Goal: Task Accomplishment & Management: Use online tool/utility

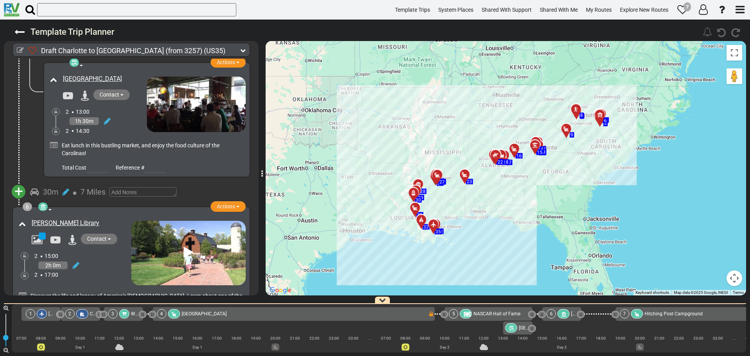
scroll to position [821, 0]
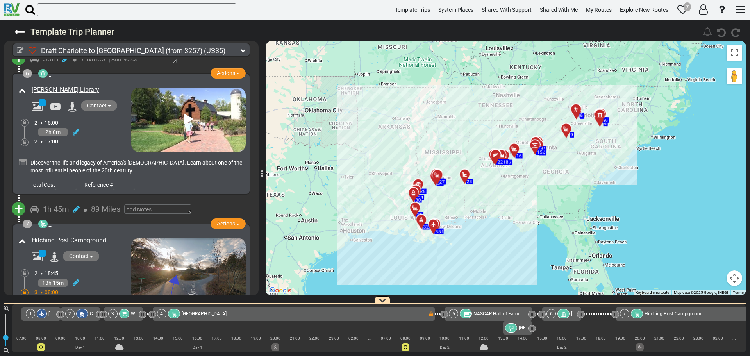
click at [17, 200] on span "+" at bounding box center [18, 209] width 9 height 18
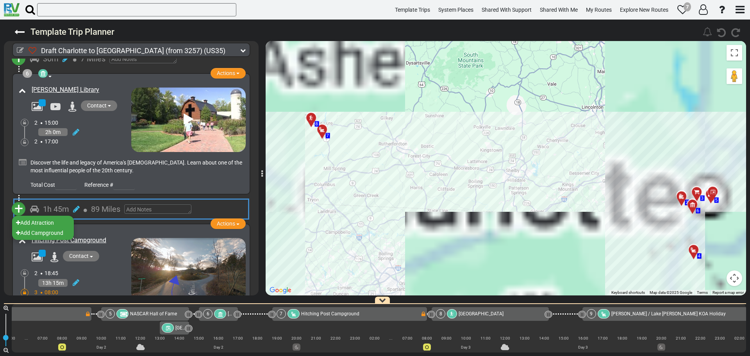
scroll to position [0, 413]
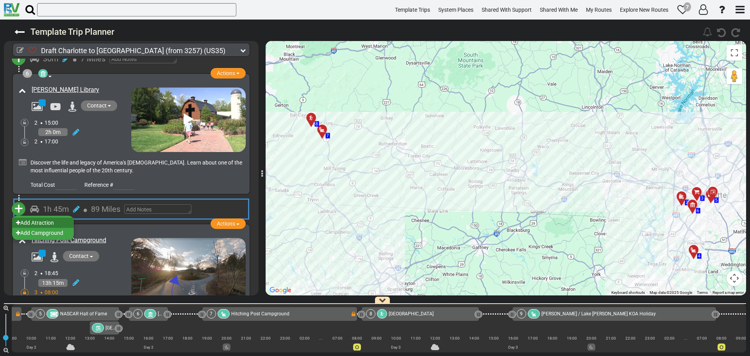
click at [33, 218] on li "Add Atraction" at bounding box center [43, 223] width 62 height 10
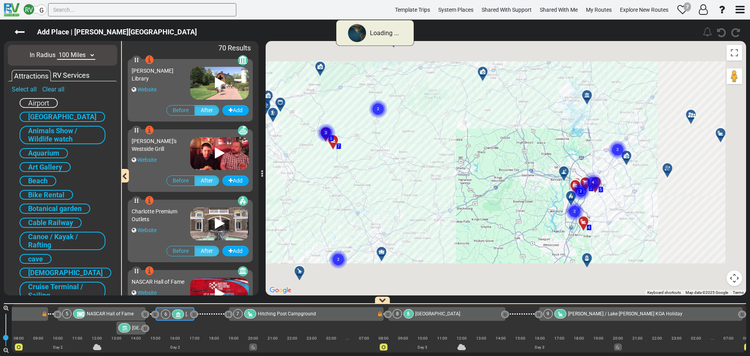
scroll to position [0, 374]
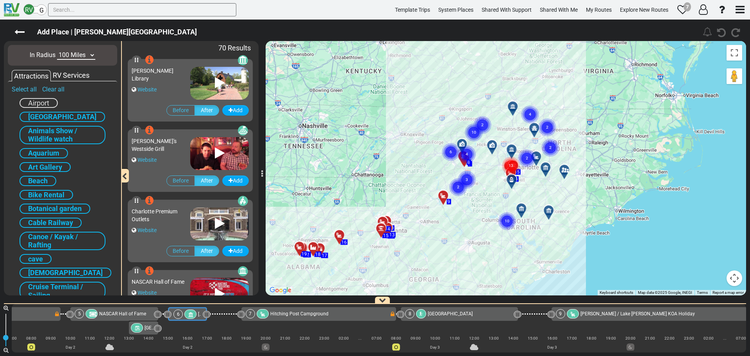
click at [157, 168] on div "Pinky's Westside Grill Website" at bounding box center [161, 151] width 59 height 37
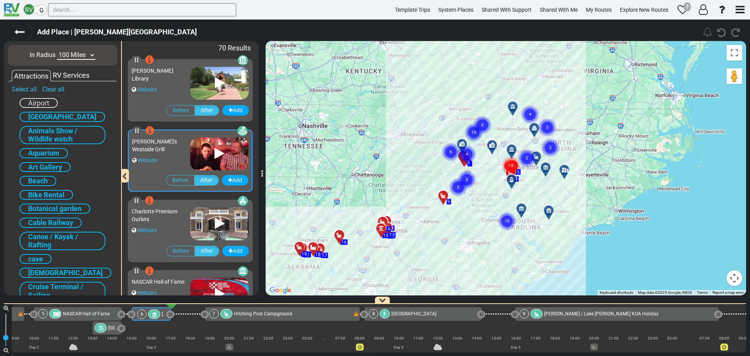
scroll to position [0, 413]
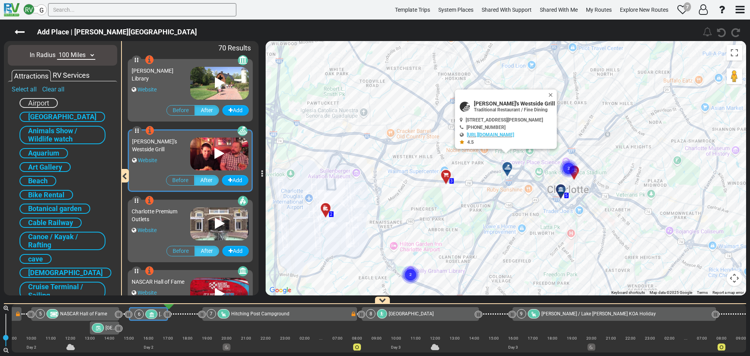
click at [170, 225] on div "Charlotte Premium Outlets Website" at bounding box center [161, 222] width 59 height 37
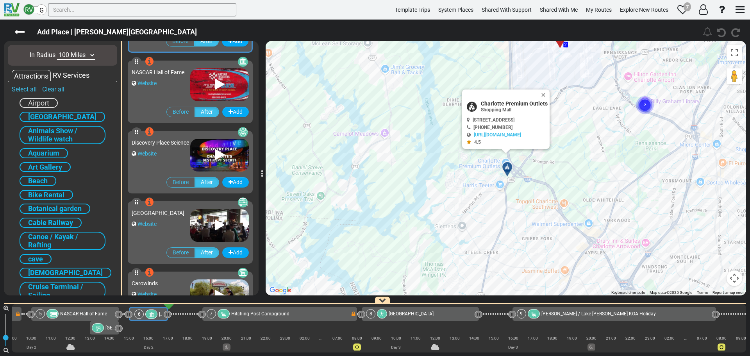
scroll to position [274, 0]
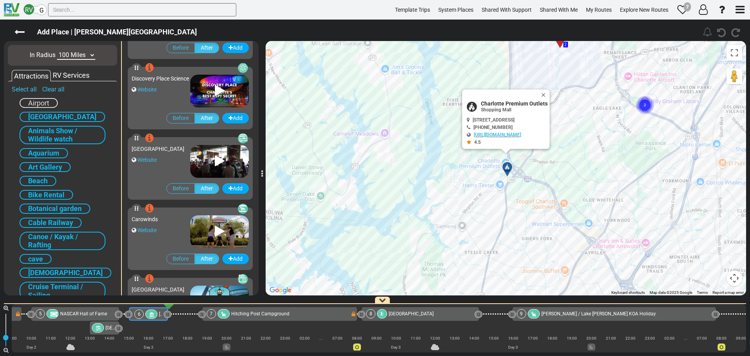
click at [167, 234] on div "Carowinds Website" at bounding box center [161, 229] width 59 height 37
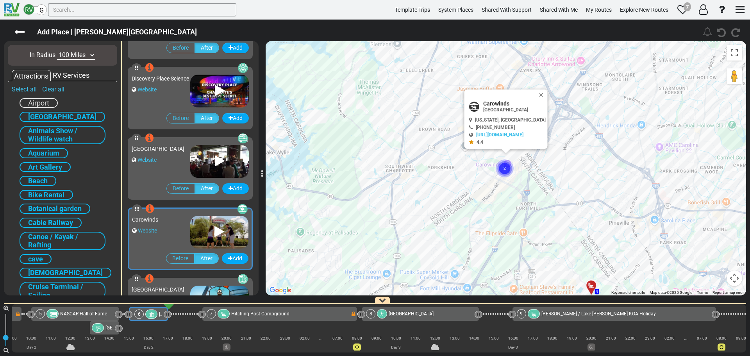
click at [502, 169] on circle "Cluster of 2 markers" at bounding box center [505, 168] width 18 height 18
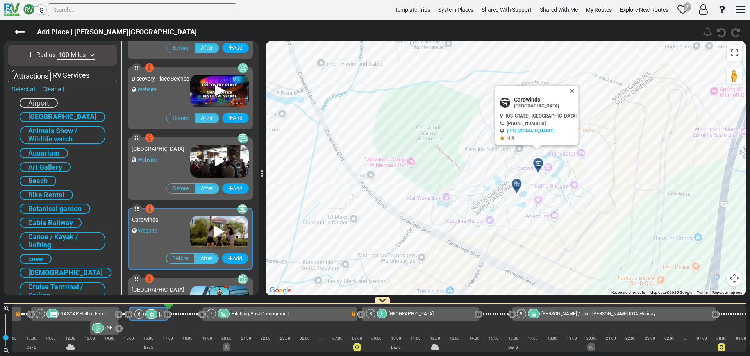
click at [515, 189] on div at bounding box center [519, 187] width 13 height 12
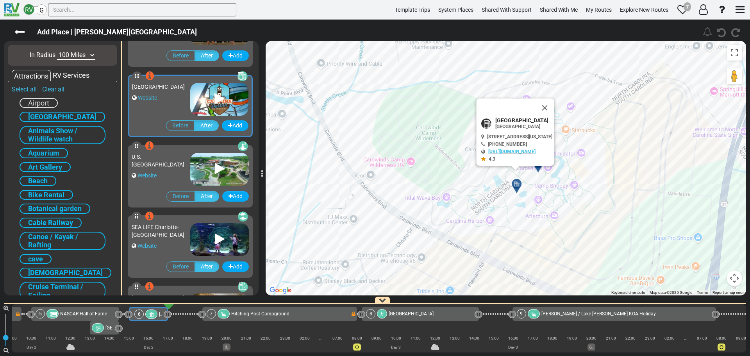
scroll to position [491, 0]
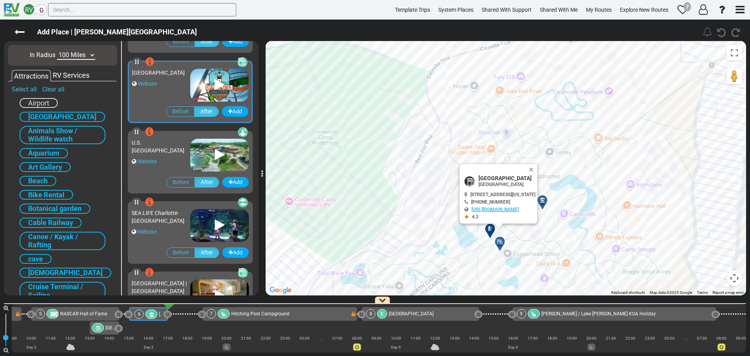
drag, startPoint x: 538, startPoint y: 182, endPoint x: 518, endPoint y: 261, distance: 81.6
click at [518, 261] on div "To activate drag with keyboard, press Alt + Enter. Once in keyboard drag state,…" at bounding box center [506, 168] width 481 height 254
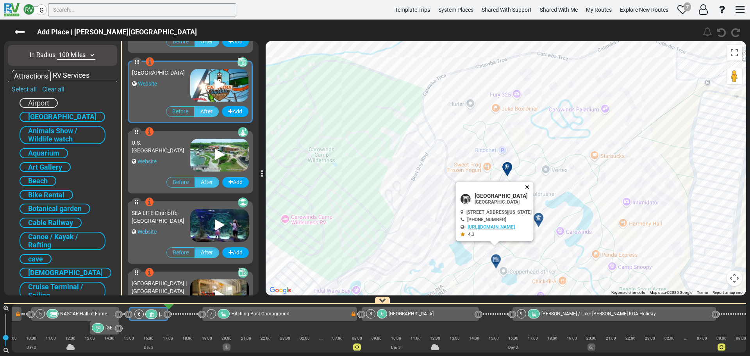
click at [534, 187] on button "Close" at bounding box center [528, 187] width 9 height 11
click at [540, 219] on div at bounding box center [541, 221] width 13 height 12
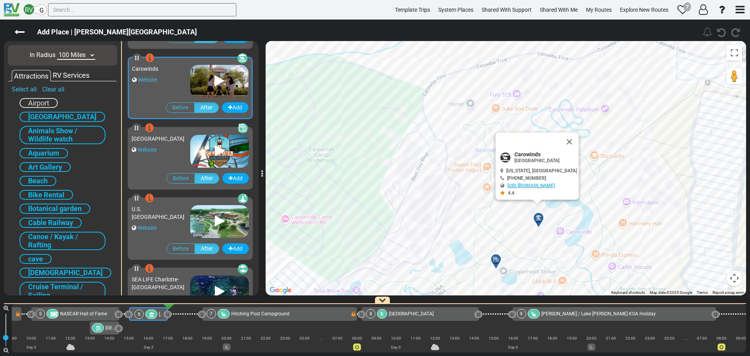
scroll to position [420, 0]
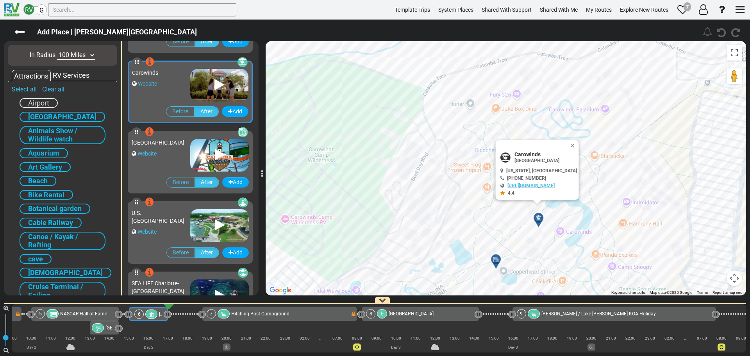
click at [150, 204] on icon at bounding box center [149, 202] width 8 height 10
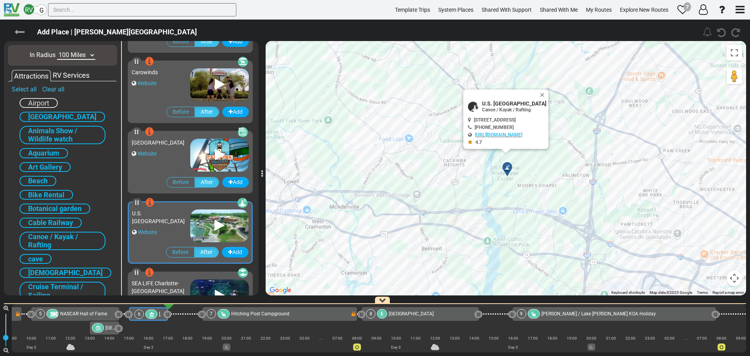
click at [19, 35] on icon at bounding box center [19, 32] width 10 height 10
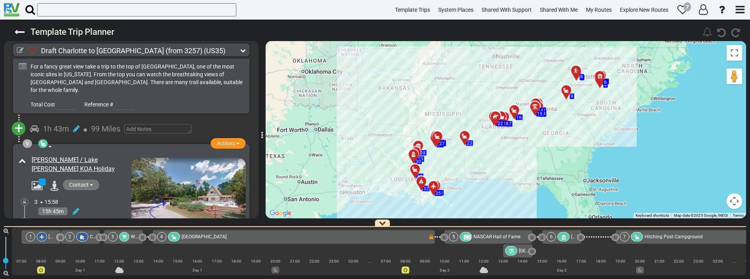
scroll to position [1211, 0]
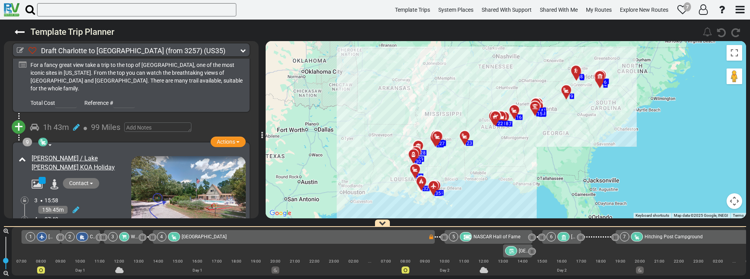
click at [108, 215] on div "4 07:43" at bounding box center [82, 219] width 97 height 8
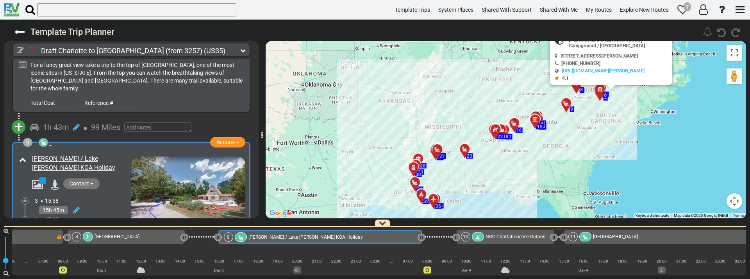
scroll to position [0, 758]
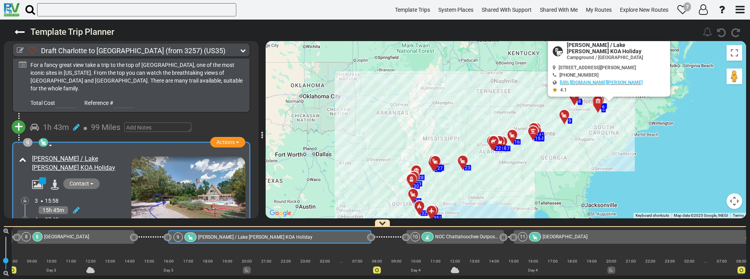
click at [437, 159] on icon at bounding box center [436, 161] width 8 height 6
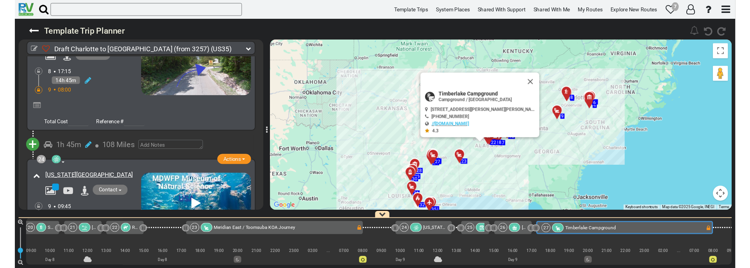
scroll to position [0, 2971]
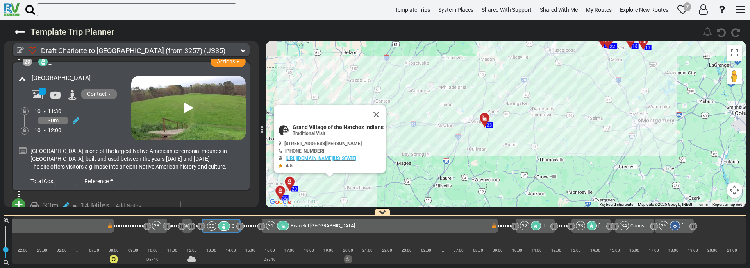
scroll to position [0, 3225]
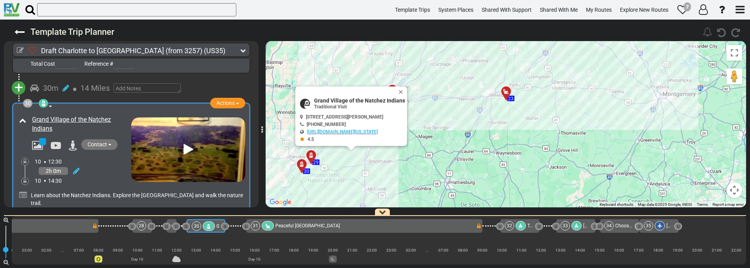
click at [20, 232] on span "+" at bounding box center [18, 241] width 9 height 18
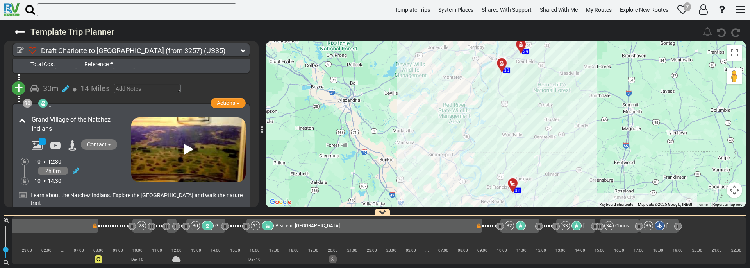
click at [41, 260] on li "Add Campground" at bounding box center [43, 265] width 62 height 10
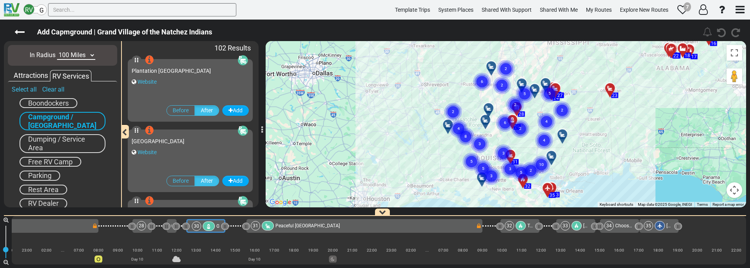
click at [177, 142] on div "Riverview RV Park" at bounding box center [190, 141] width 117 height 8
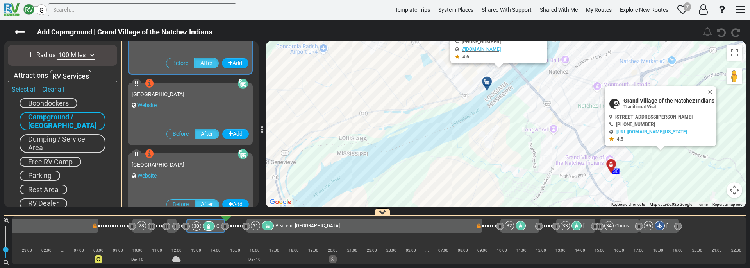
click at [168, 103] on div "Website" at bounding box center [190, 105] width 117 height 8
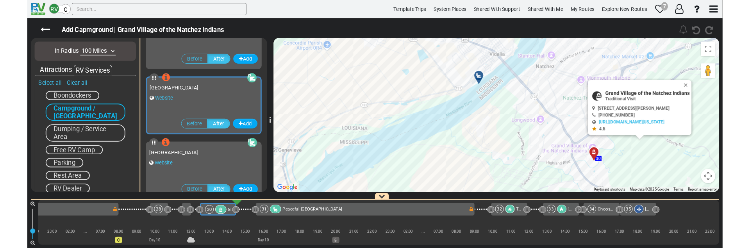
scroll to position [117, 0]
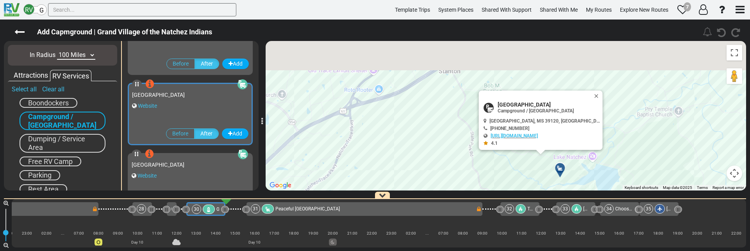
drag, startPoint x: 589, startPoint y: 159, endPoint x: 584, endPoint y: 162, distance: 6.5
click at [584, 162] on div "To activate drag with keyboard, press Alt + Enter. Once in keyboard drag state,…" at bounding box center [506, 116] width 481 height 150
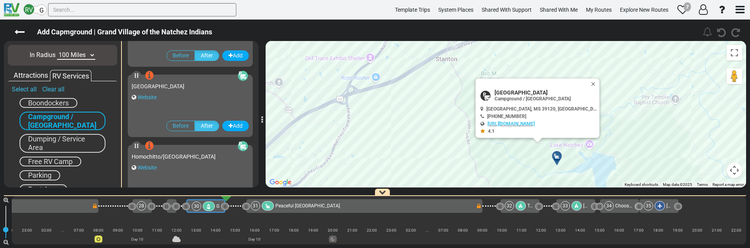
scroll to position [273, 0]
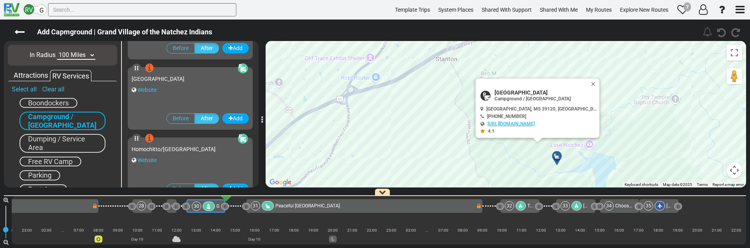
click at [180, 157] on div "Website" at bounding box center [190, 160] width 117 height 8
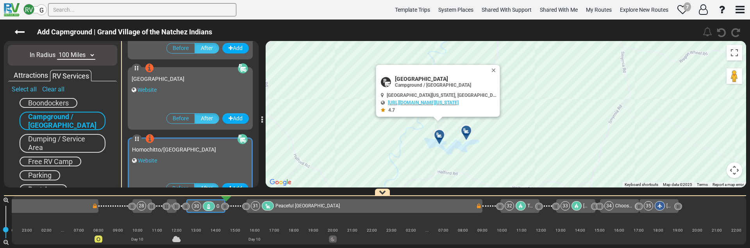
click at [466, 132] on div at bounding box center [469, 134] width 13 height 12
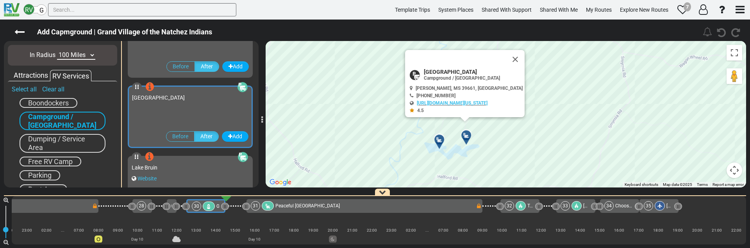
scroll to position [420, 0]
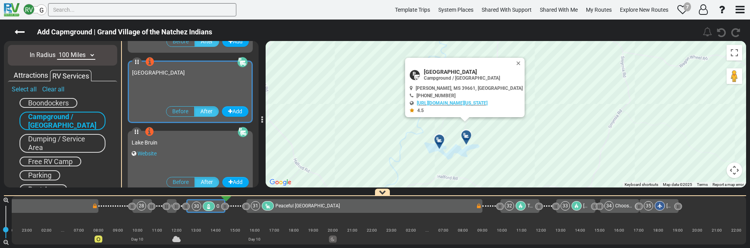
click at [439, 144] on div at bounding box center [442, 143] width 13 height 12
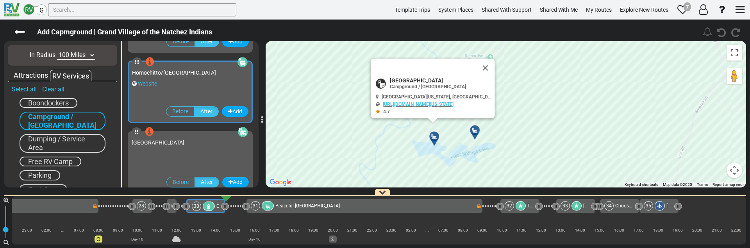
scroll to position [350, 0]
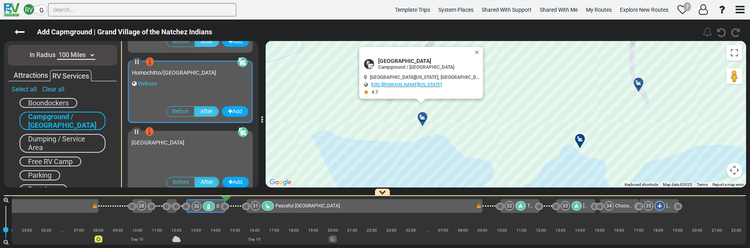
drag, startPoint x: 402, startPoint y: 114, endPoint x: 476, endPoint y: 140, distance: 78.1
click at [477, 142] on div "To activate drag with keyboard, press Alt + Enter. Once in keyboard drag state,…" at bounding box center [506, 114] width 481 height 147
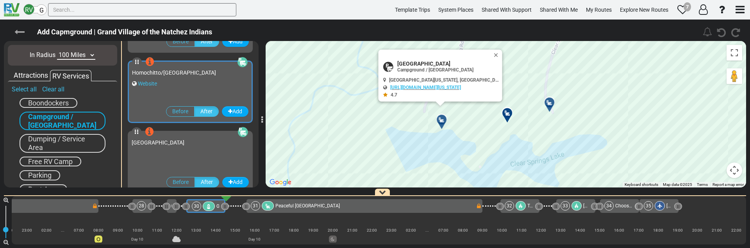
click at [22, 34] on icon at bounding box center [19, 32] width 10 height 10
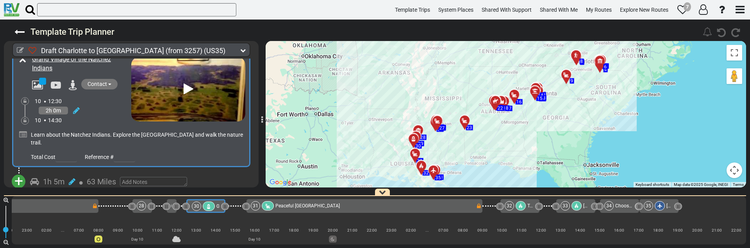
scroll to position [4577, 0]
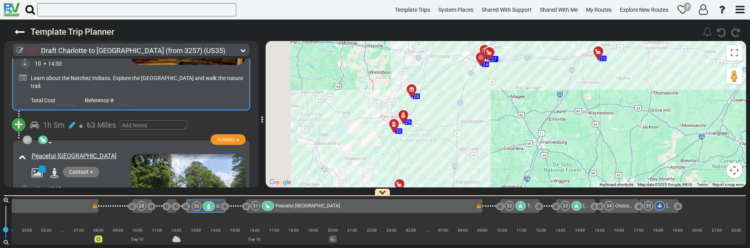
drag, startPoint x: 387, startPoint y: 132, endPoint x: 427, endPoint y: 148, distance: 42.7
click at [427, 148] on div "To activate drag with keyboard, press Alt + Enter. Once in keyboard drag state,…" at bounding box center [506, 114] width 481 height 147
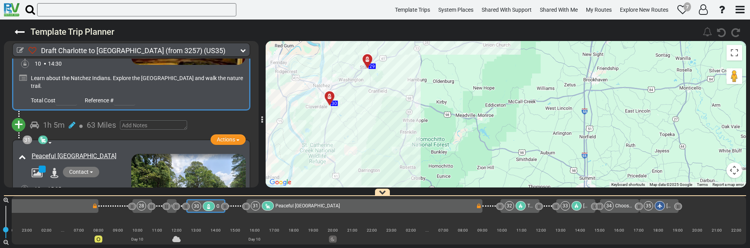
click at [331, 99] on div at bounding box center [332, 99] width 13 height 12
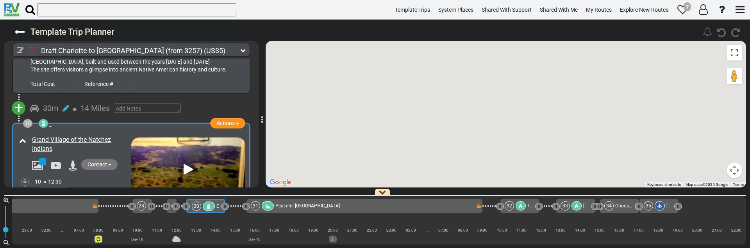
scroll to position [4412, 0]
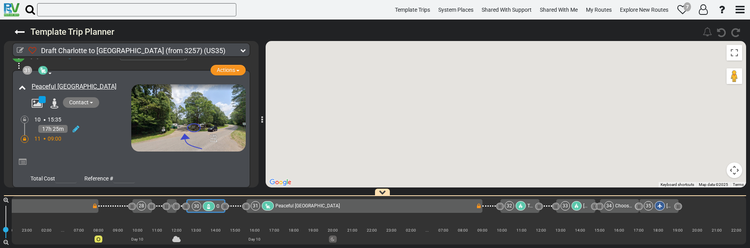
click at [114, 156] on div at bounding box center [137, 163] width 217 height 14
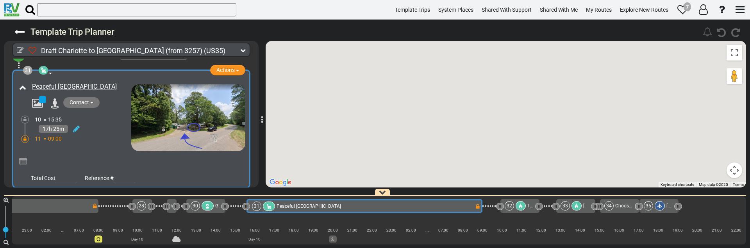
click at [732, 174] on button "Map camera controls" at bounding box center [735, 171] width 16 height 16
click at [600, 142] on div "To activate drag with keyboard, press Alt + Enter. Once in keyboard drag state,…" at bounding box center [506, 114] width 481 height 147
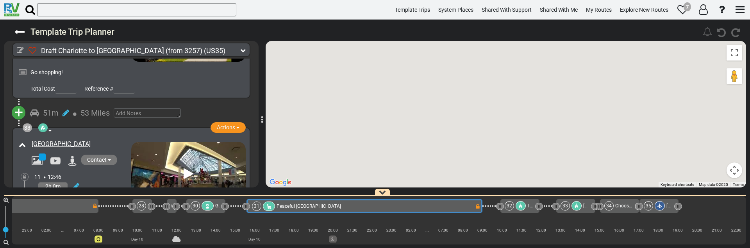
click at [100, 192] on div "11 14:46" at bounding box center [82, 196] width 97 height 8
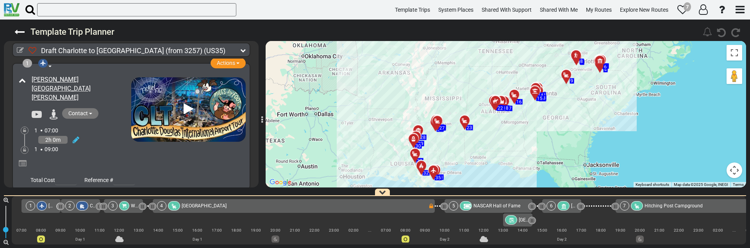
click at [439, 122] on div at bounding box center [440, 124] width 13 height 12
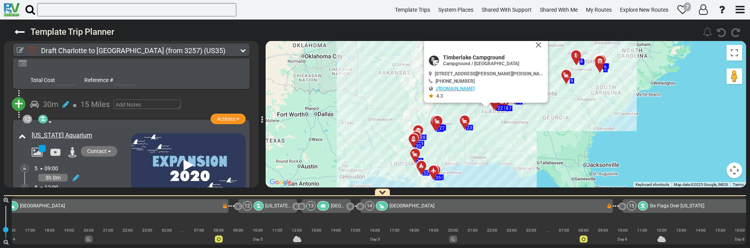
scroll to position [0, 2971]
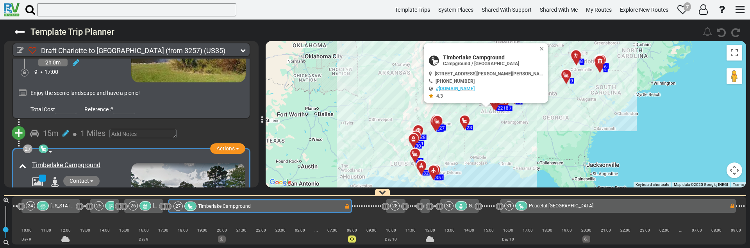
click at [416, 140] on div at bounding box center [416, 142] width 13 height 12
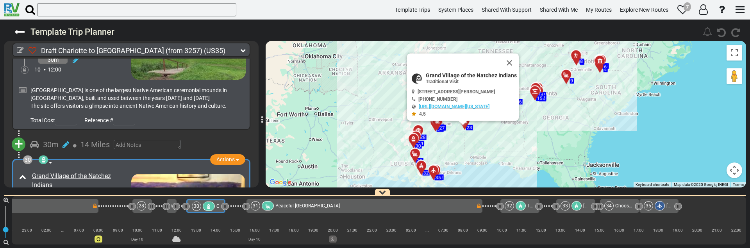
scroll to position [4412, 0]
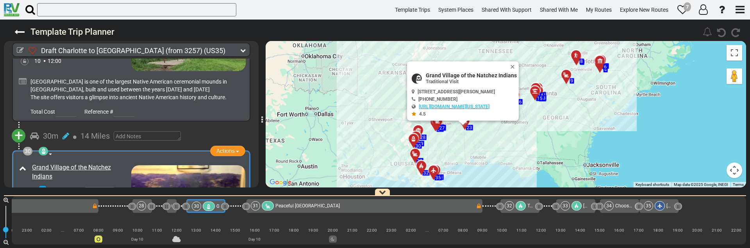
click at [576, 59] on div at bounding box center [578, 58] width 13 height 12
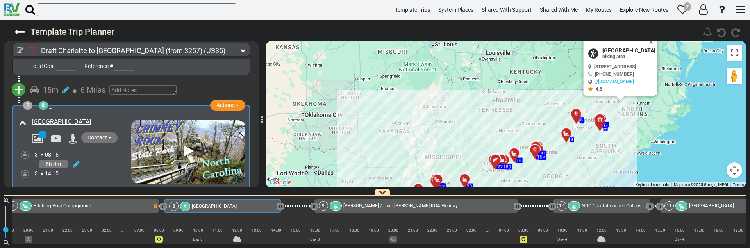
scroll to position [0, 607]
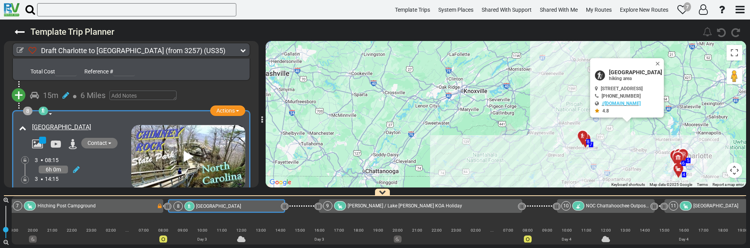
drag, startPoint x: 601, startPoint y: 79, endPoint x: 625, endPoint y: 166, distance: 90.2
click at [625, 166] on div "To activate drag with keyboard, press Alt + Enter. Once in keyboard drag state,…" at bounding box center [506, 114] width 481 height 147
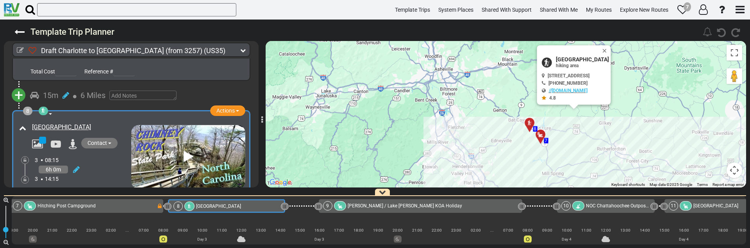
drag, startPoint x: 555, startPoint y: 116, endPoint x: 576, endPoint y: 134, distance: 27.2
click at [576, 134] on div "To activate drag with keyboard, press Alt + Enter. Once in keyboard drag state,…" at bounding box center [506, 114] width 481 height 147
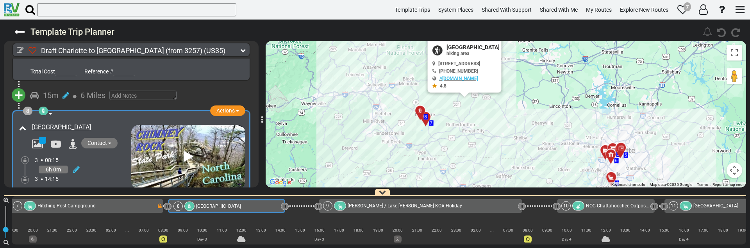
drag, startPoint x: 502, startPoint y: 117, endPoint x: 506, endPoint y: 117, distance: 4.3
click at [502, 116] on div "To activate drag with keyboard, press Alt + Enter. Once in keyboard drag state,…" at bounding box center [506, 114] width 481 height 147
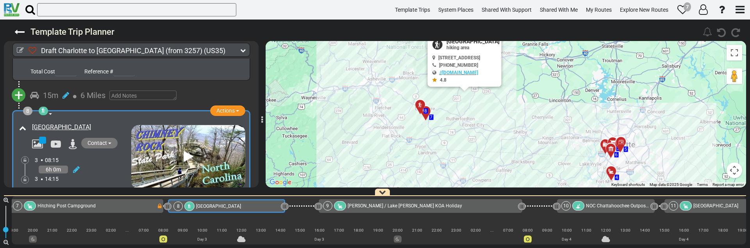
click at [611, 151] on div at bounding box center [613, 152] width 13 height 12
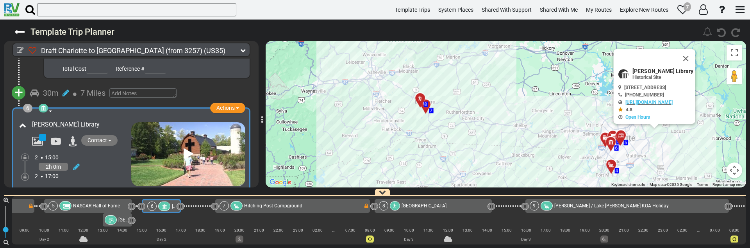
scroll to position [0, 374]
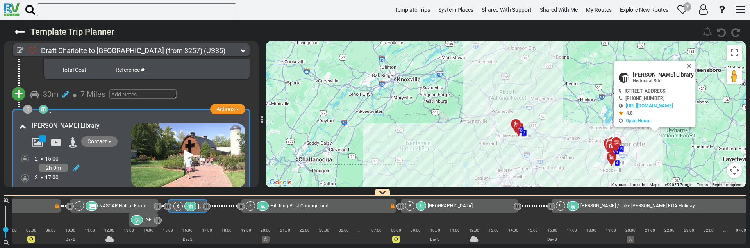
click at [613, 164] on div at bounding box center [614, 160] width 13 height 12
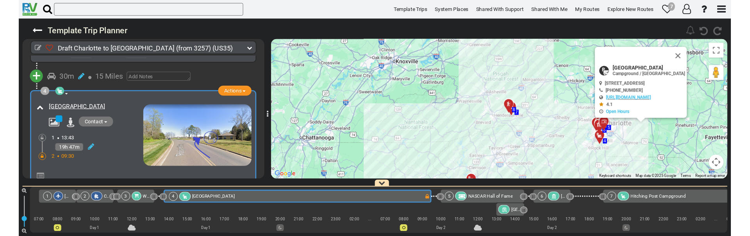
scroll to position [354, 0]
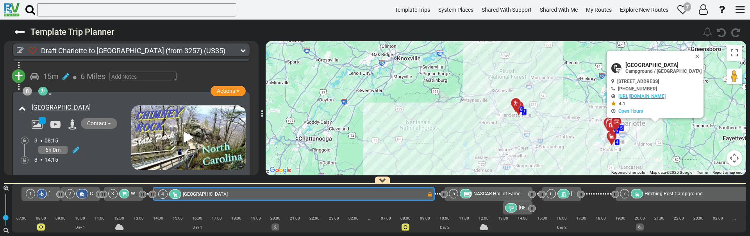
click at [114, 144] on div "6h 0m" at bounding box center [82, 149] width 97 height 11
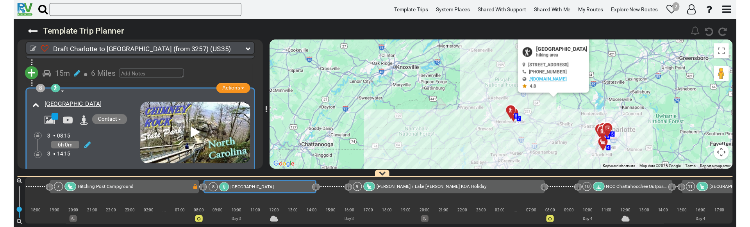
scroll to position [0, 607]
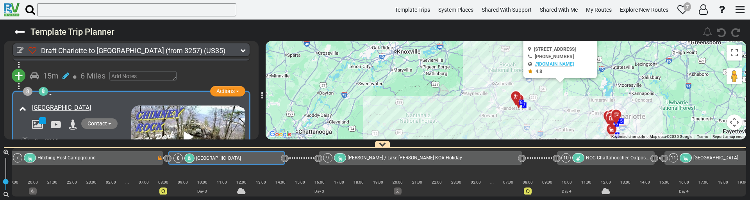
click at [516, 98] on div at bounding box center [518, 100] width 13 height 12
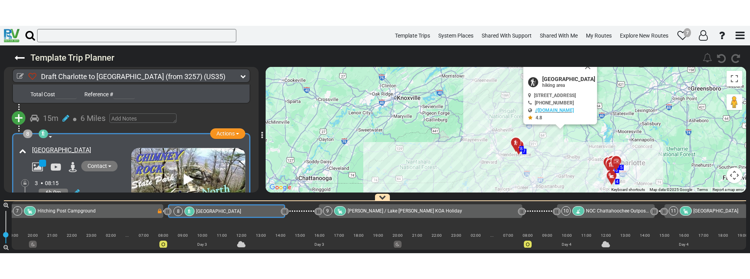
scroll to position [1076, 0]
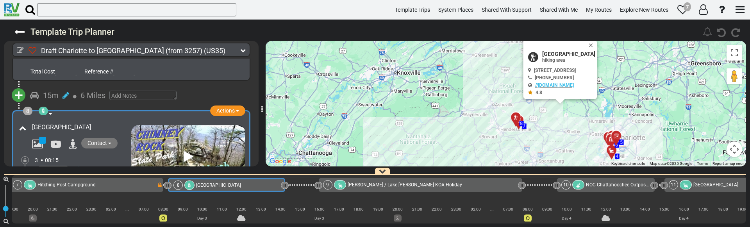
click at [513, 119] on div at bounding box center [518, 120] width 13 height 12
drag, startPoint x: 563, startPoint y: 94, endPoint x: 560, endPoint y: 99, distance: 6.0
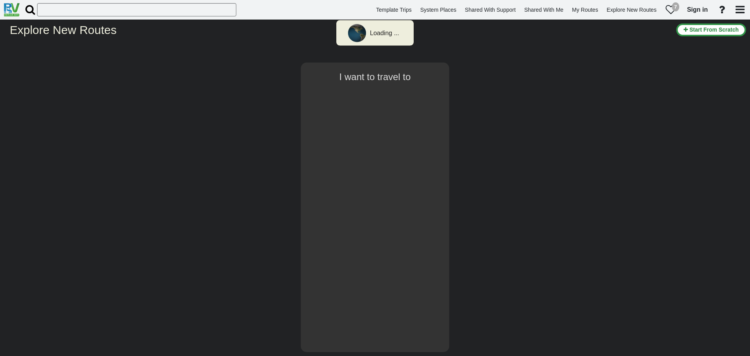
select select "number:2"
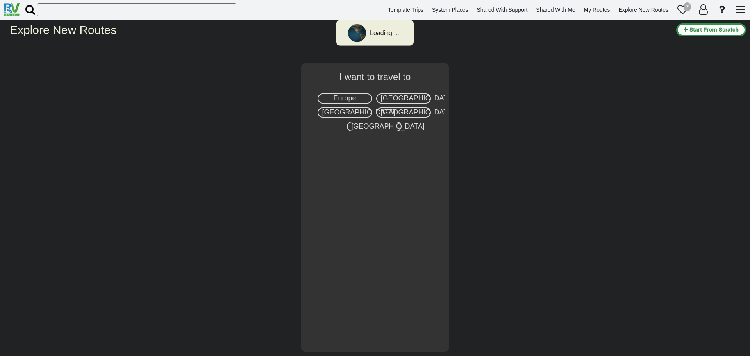
select select "number:2"
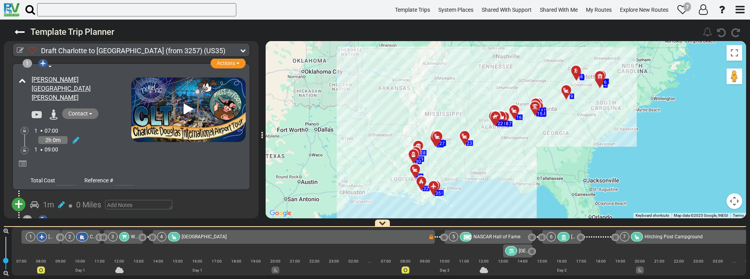
click at [465, 138] on div at bounding box center [467, 139] width 13 height 12
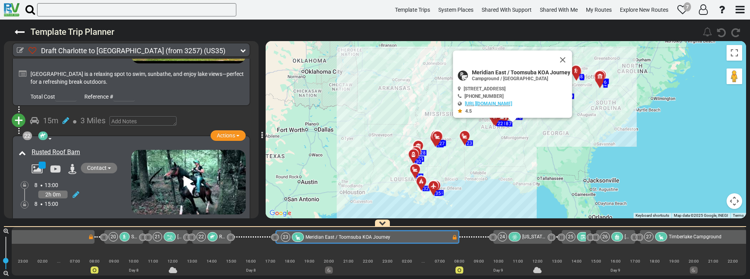
scroll to position [0, 2607]
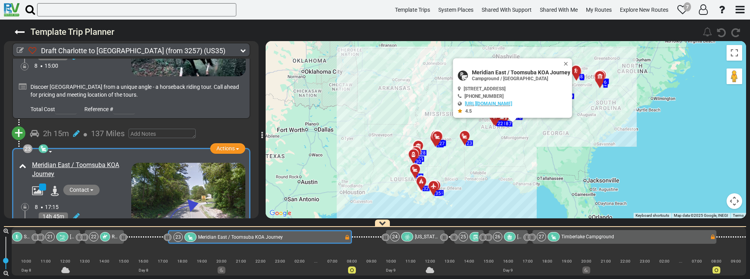
click at [439, 142] on div at bounding box center [440, 139] width 13 height 12
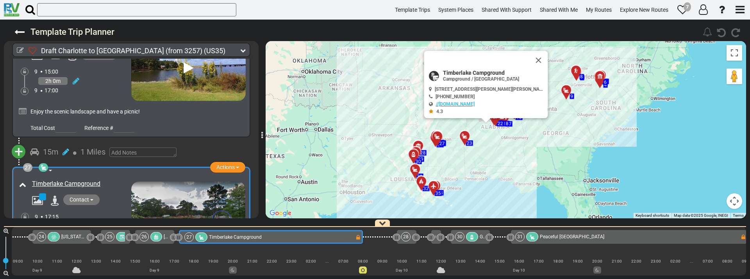
scroll to position [0, 2971]
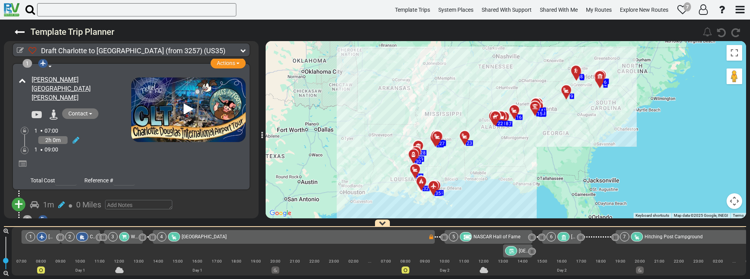
click at [463, 138] on div at bounding box center [467, 139] width 13 height 12
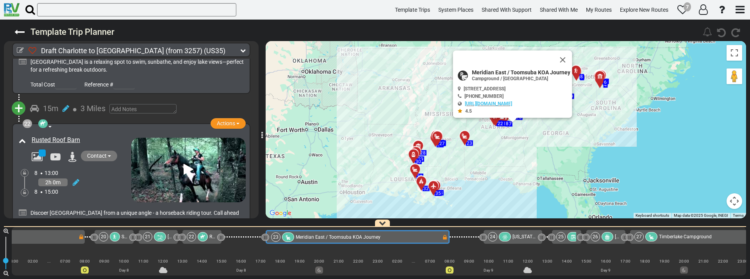
scroll to position [0, 2607]
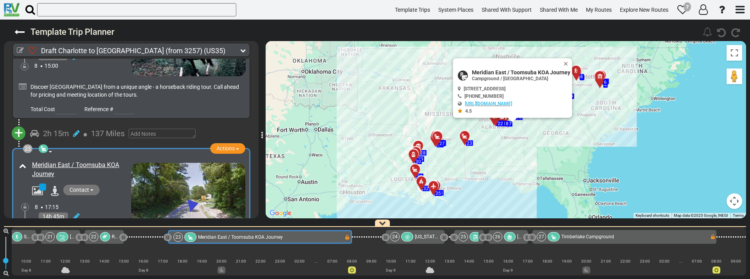
click at [440, 137] on div at bounding box center [440, 139] width 13 height 12
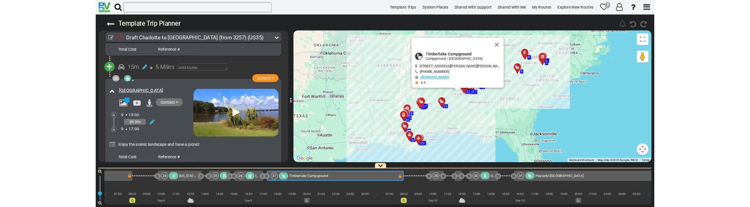
scroll to position [0, 2971]
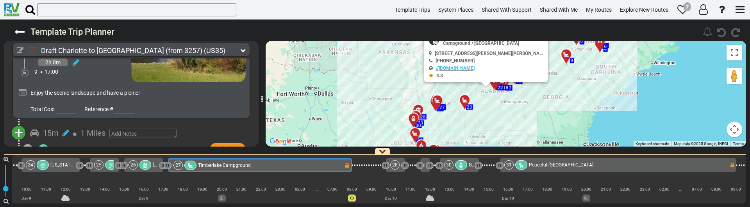
click at [413, 113] on div "29" at bounding box center [416, 116] width 14 height 14
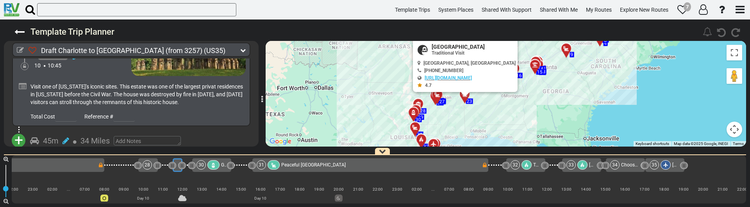
scroll to position [0, 3224]
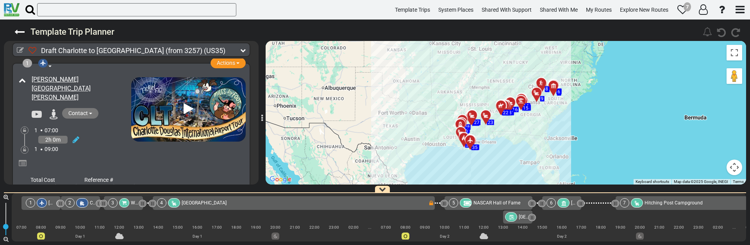
click at [488, 117] on div at bounding box center [488, 119] width 13 height 12
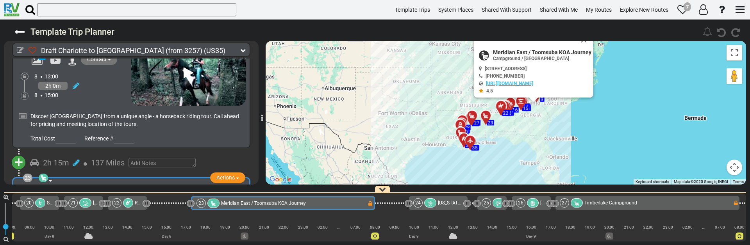
scroll to position [0, 2607]
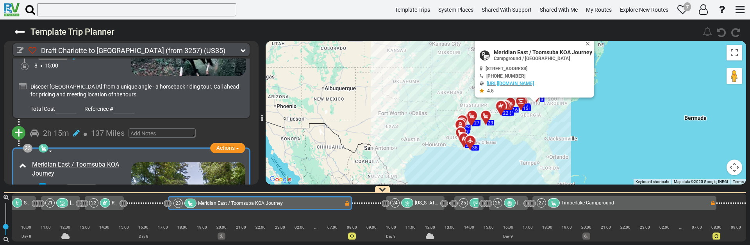
click at [470, 143] on div at bounding box center [473, 144] width 13 height 12
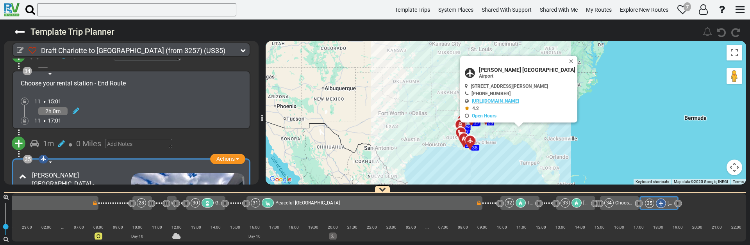
scroll to position [5081, 0]
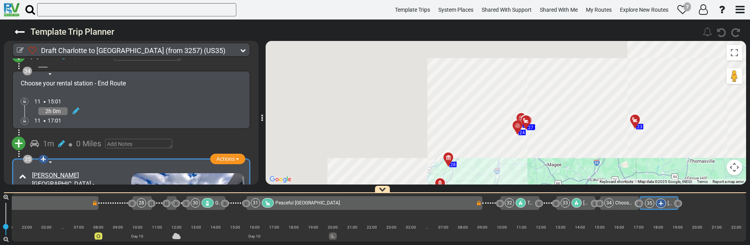
drag, startPoint x: 531, startPoint y: 104, endPoint x: 660, endPoint y: 209, distance: 167.2
click at [734, 207] on html "Template Trips System Places Shared With Support Shared With Me My Routes Explo…" at bounding box center [375, 122] width 750 height 245
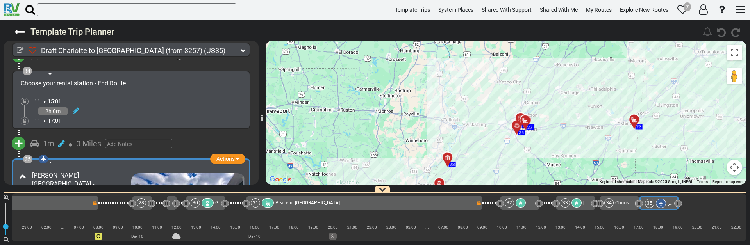
click at [635, 122] on div at bounding box center [637, 123] width 13 height 12
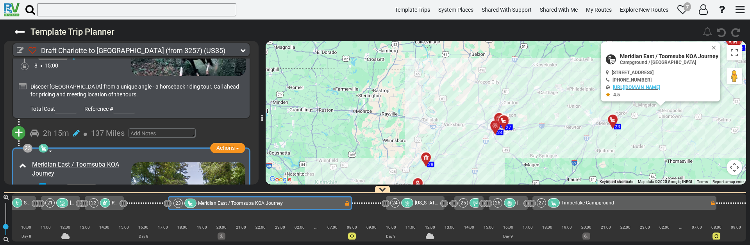
scroll to position [3356, 0]
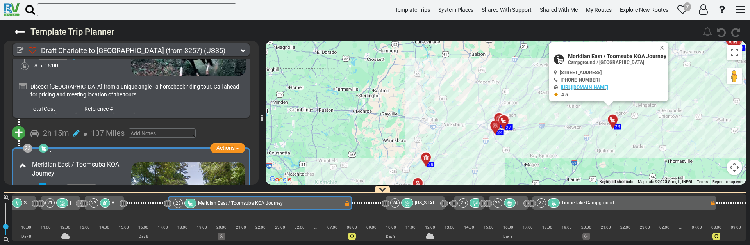
click at [614, 125] on div at bounding box center [615, 123] width 13 height 12
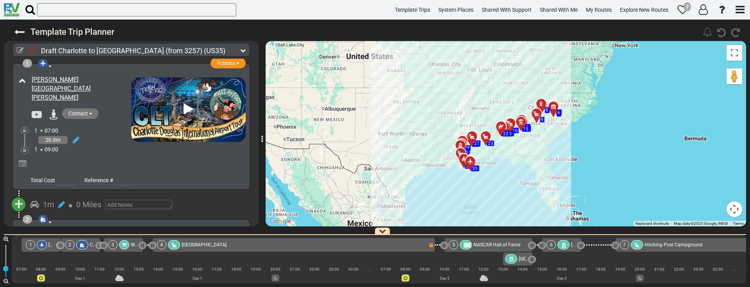
click at [487, 135] on icon at bounding box center [486, 136] width 8 height 6
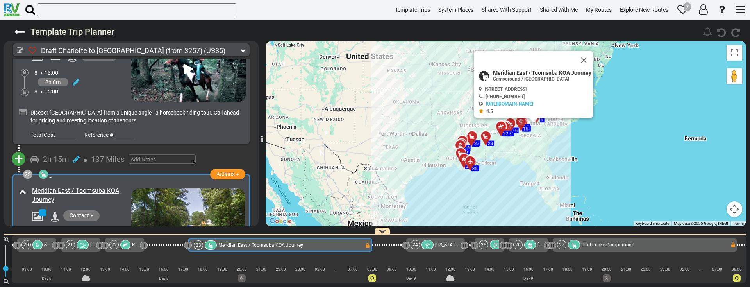
scroll to position [0, 2607]
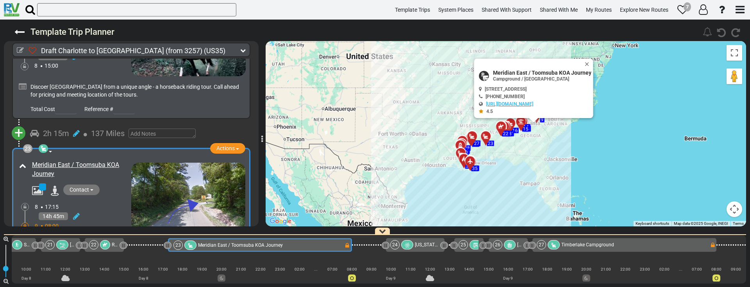
click at [557, 110] on div at bounding box center [556, 110] width 13 height 12
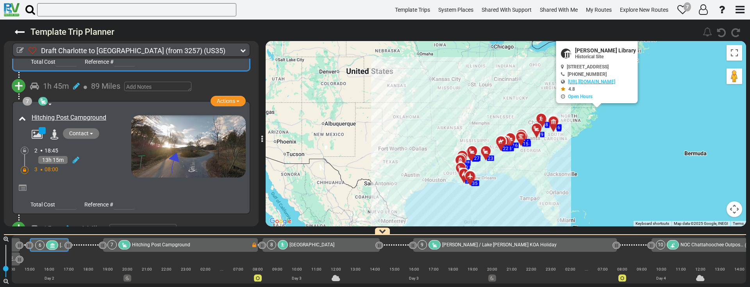
scroll to position [0, 374]
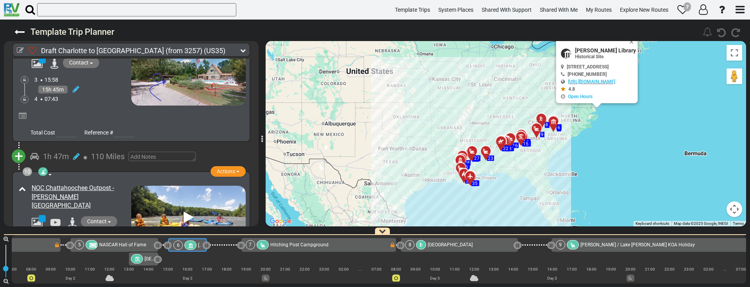
click at [102, 234] on div "4 09:30" at bounding box center [82, 238] width 97 height 8
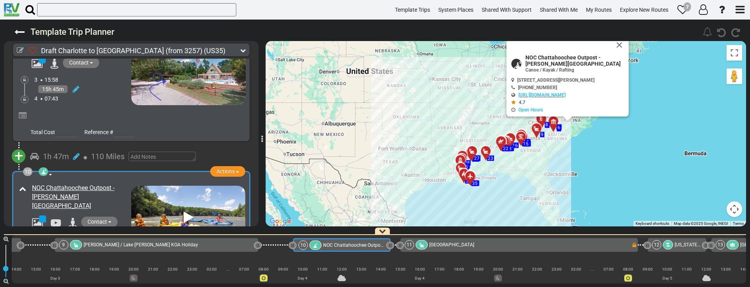
scroll to position [0, 996]
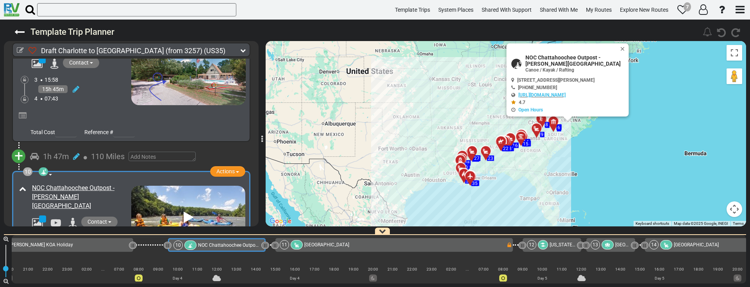
click at [22, 147] on span "+" at bounding box center [18, 156] width 9 height 18
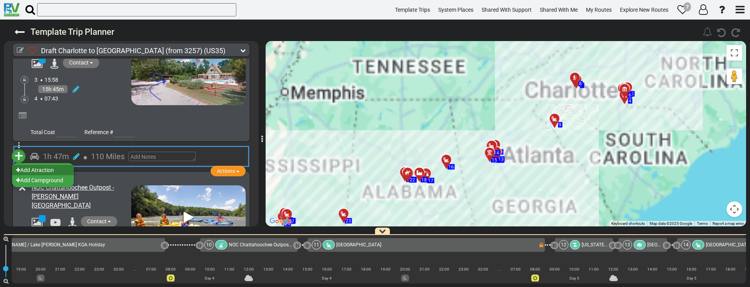
scroll to position [0, 962]
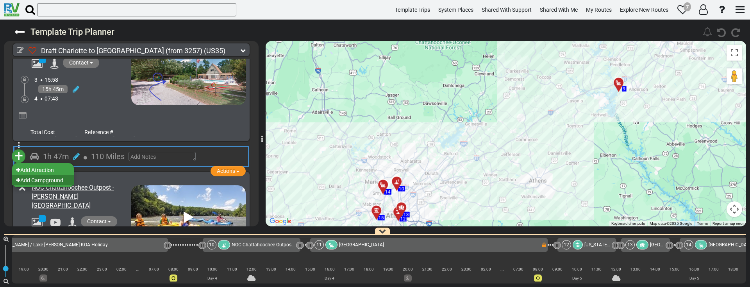
click at [34, 175] on li "Add Campground" at bounding box center [43, 180] width 62 height 10
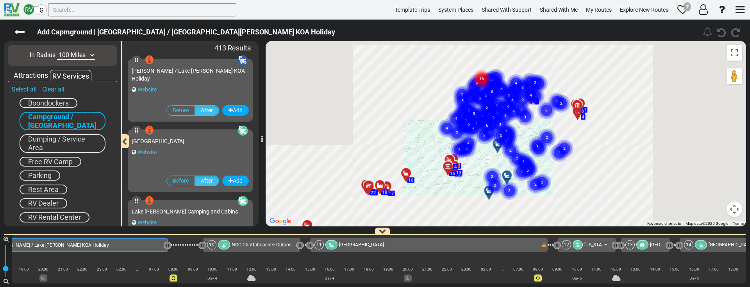
scroll to position [0, 758]
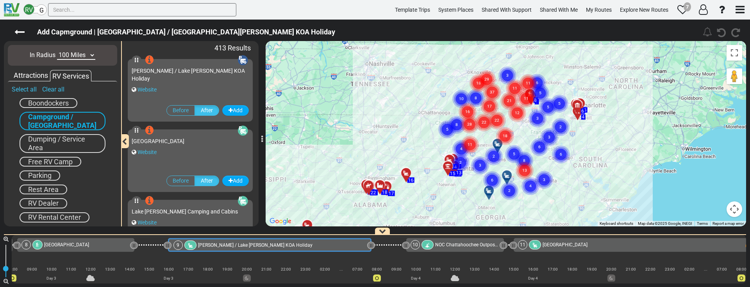
click at [193, 157] on div "Tiger Cove Campground Website" at bounding box center [190, 152] width 117 height 38
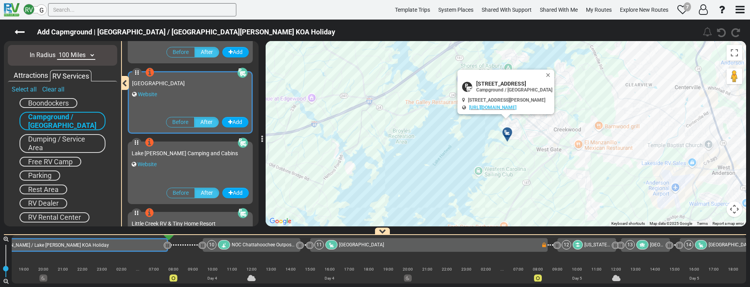
scroll to position [195, 0]
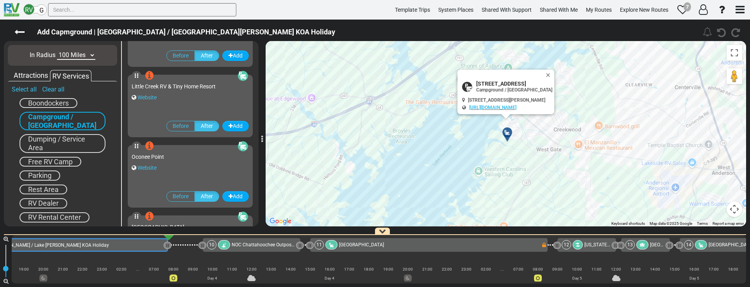
click at [197, 165] on div "Website" at bounding box center [190, 168] width 117 height 8
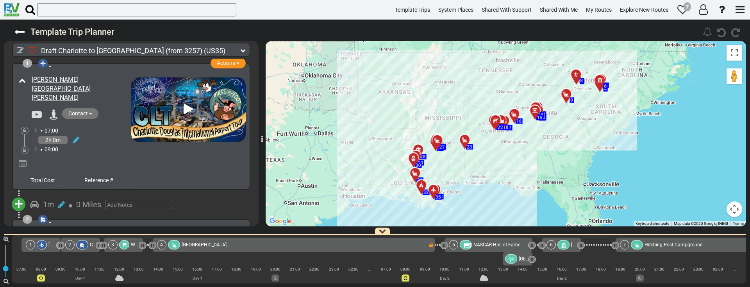
click at [463, 141] on icon at bounding box center [465, 140] width 8 height 6
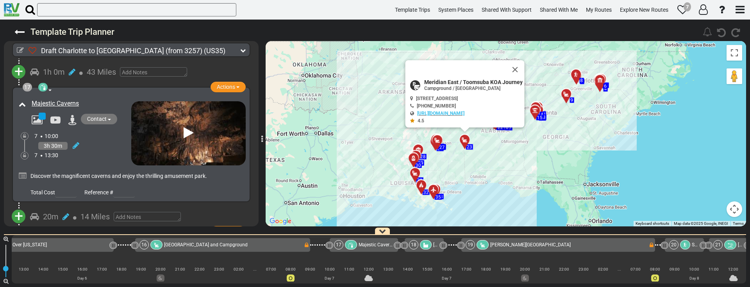
scroll to position [0, 2607]
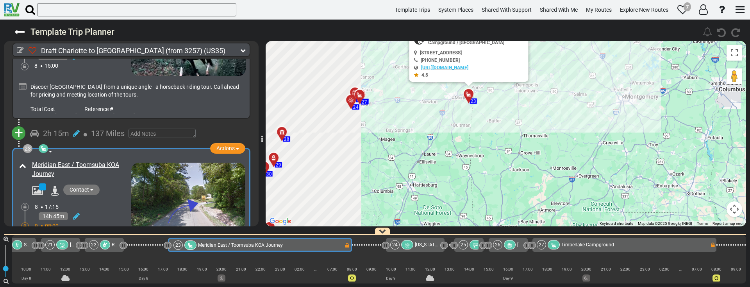
drag, startPoint x: 409, startPoint y: 103, endPoint x: 612, endPoint y: 137, distance: 205.2
click at [611, 136] on div "To activate drag with keyboard, press Alt + Enter. Once in keyboard drag state,…" at bounding box center [506, 133] width 481 height 185
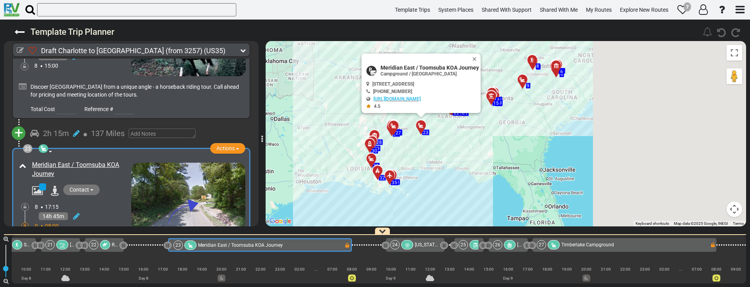
drag, startPoint x: 608, startPoint y: 134, endPoint x: 460, endPoint y: 145, distance: 148.9
click at [460, 145] on div "To activate drag with keyboard, press Alt + Enter. Once in keyboard drag state,…" at bounding box center [506, 133] width 481 height 185
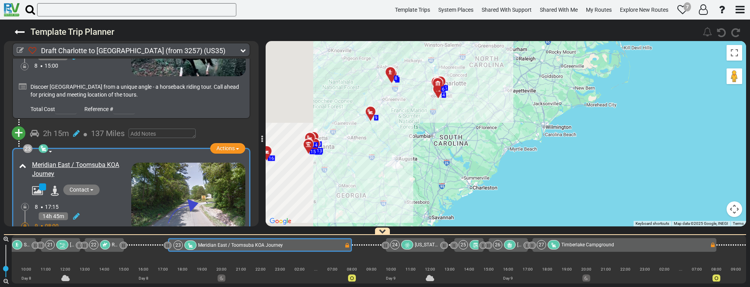
drag, startPoint x: 481, startPoint y: 143, endPoint x: 568, endPoint y: 180, distance: 94.8
click at [566, 179] on div "To activate drag with keyboard, press Alt + Enter. Once in keyboard drag state,…" at bounding box center [506, 133] width 481 height 185
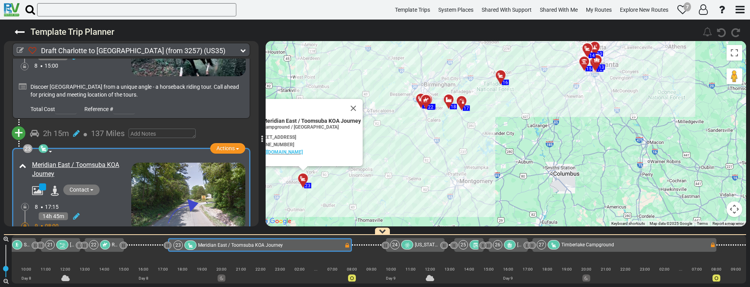
click at [458, 100] on div at bounding box center [462, 101] width 10 height 6
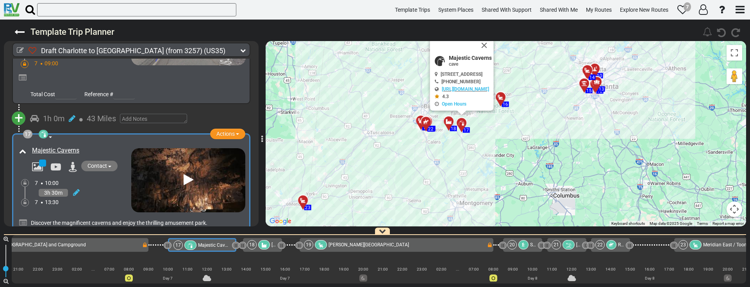
scroll to position [0, 0]
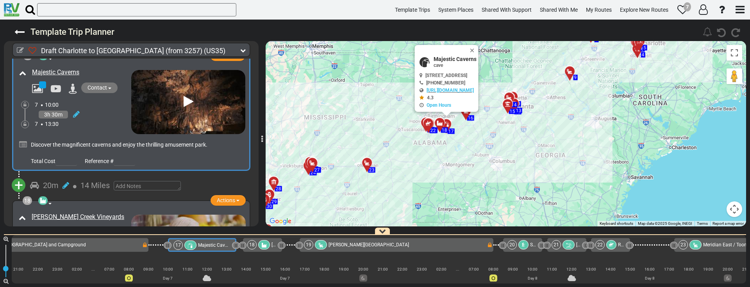
click at [20, 176] on span "+" at bounding box center [18, 185] width 9 height 18
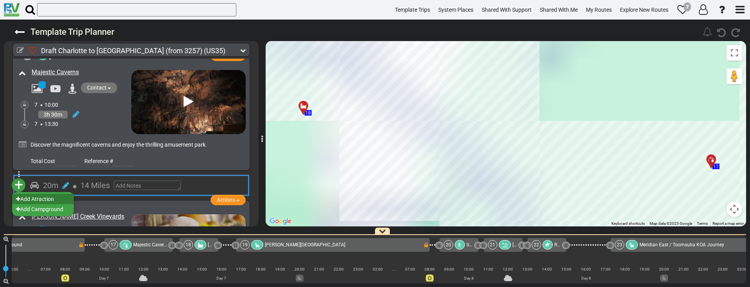
scroll to position [0, 2169]
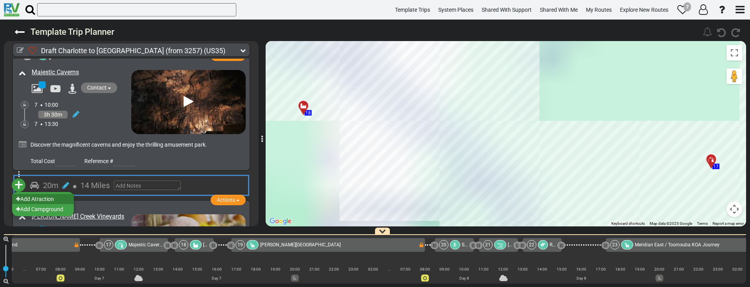
click at [38, 194] on li "Add Atraction" at bounding box center [43, 199] width 62 height 10
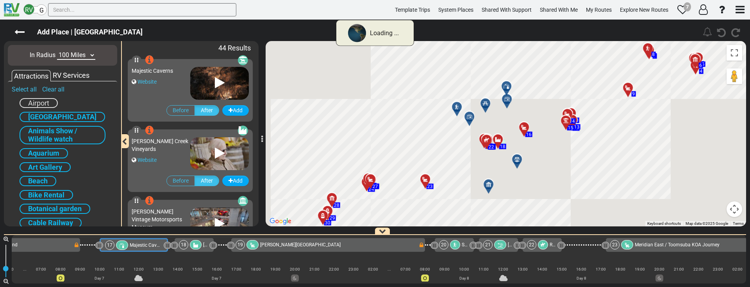
scroll to position [0, 2100]
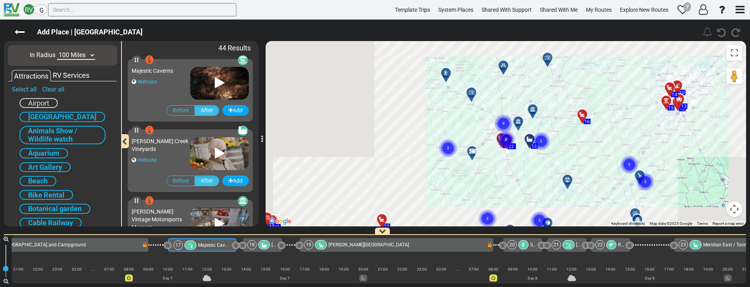
click at [625, 140] on div "To activate drag with keyboard, press Alt + Enter. Once in keyboard drag state,…" at bounding box center [506, 133] width 481 height 185
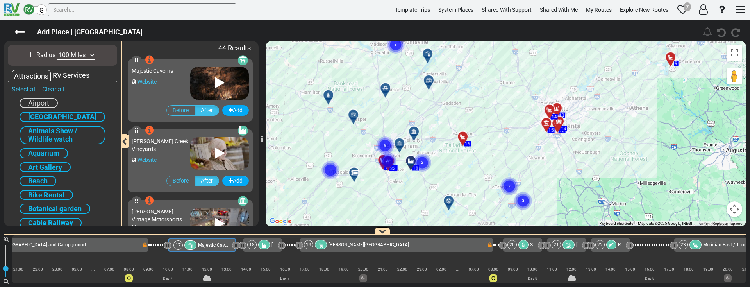
click at [657, 86] on div "To activate drag with keyboard, press Alt + Enter. Once in keyboard drag state,…" at bounding box center [506, 133] width 481 height 185
click at [669, 63] on div at bounding box center [673, 61] width 13 height 12
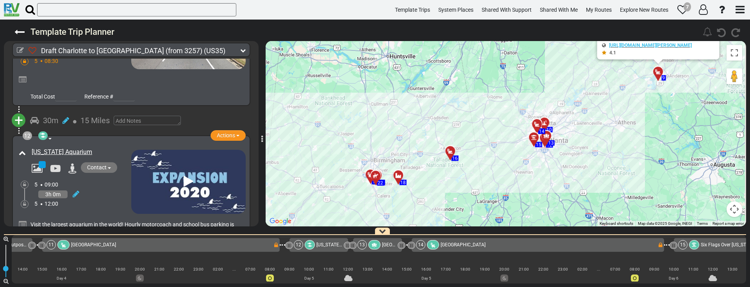
scroll to position [0, 854]
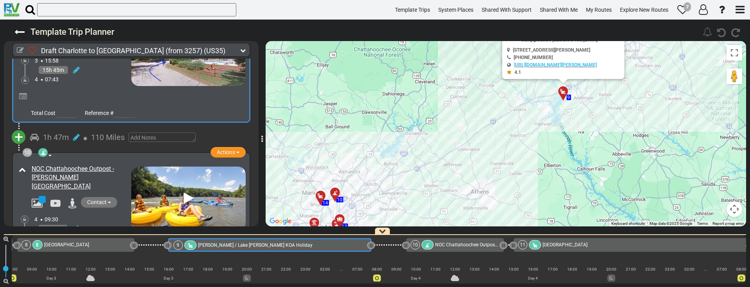
click at [21, 128] on span "+" at bounding box center [18, 137] width 9 height 18
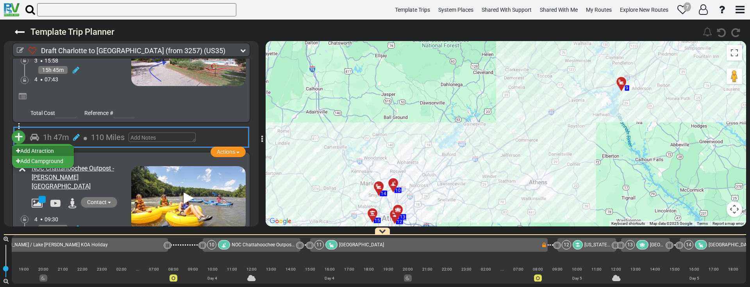
click at [25, 146] on li "Add Atraction" at bounding box center [43, 151] width 62 height 10
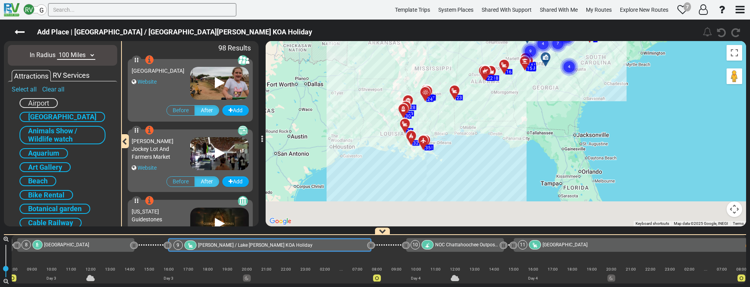
drag, startPoint x: 461, startPoint y: 162, endPoint x: 497, endPoint y: 66, distance: 102.0
click at [512, 62] on div at bounding box center [507, 68] width 13 height 12
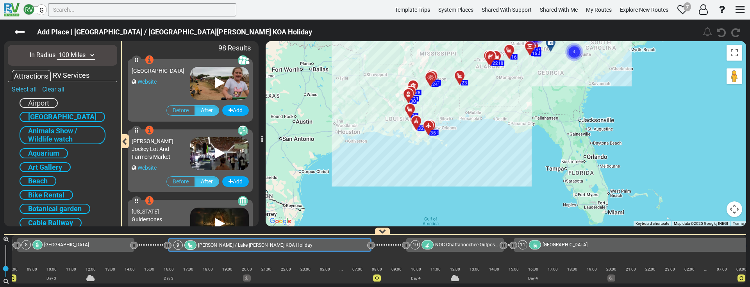
click at [431, 129] on div at bounding box center [431, 129] width 13 height 12
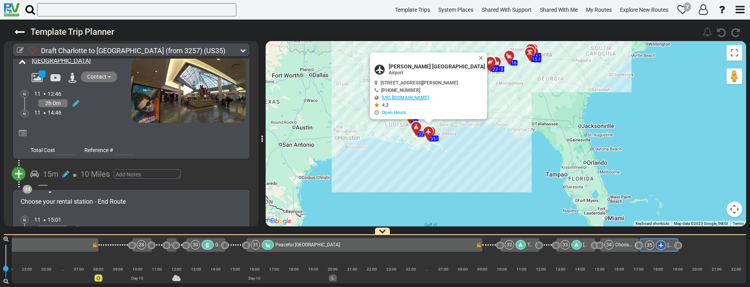
scroll to position [5081, 0]
